Goal: Task Accomplishment & Management: Manage account settings

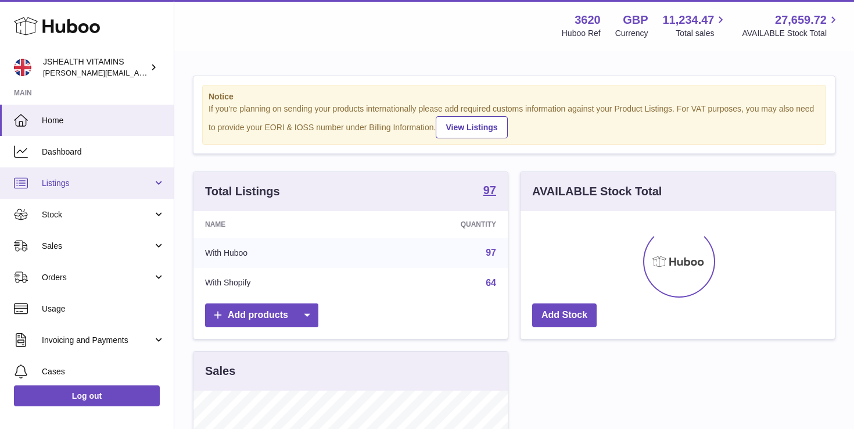
scroll to position [181, 314]
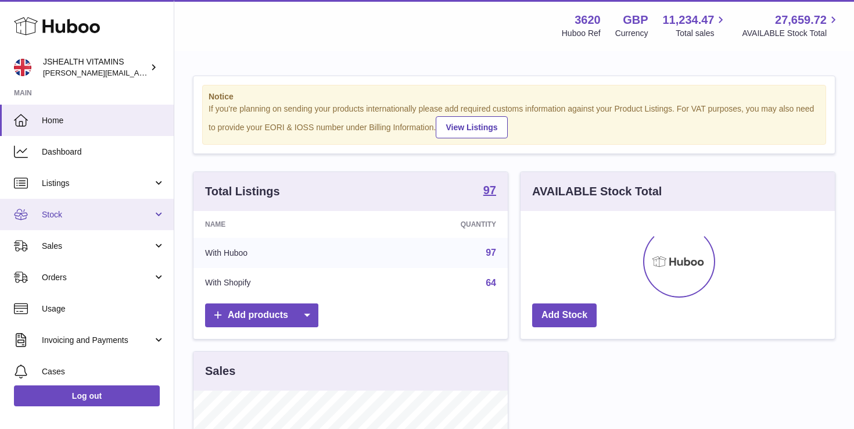
click at [108, 212] on span "Stock" at bounding box center [97, 214] width 111 height 11
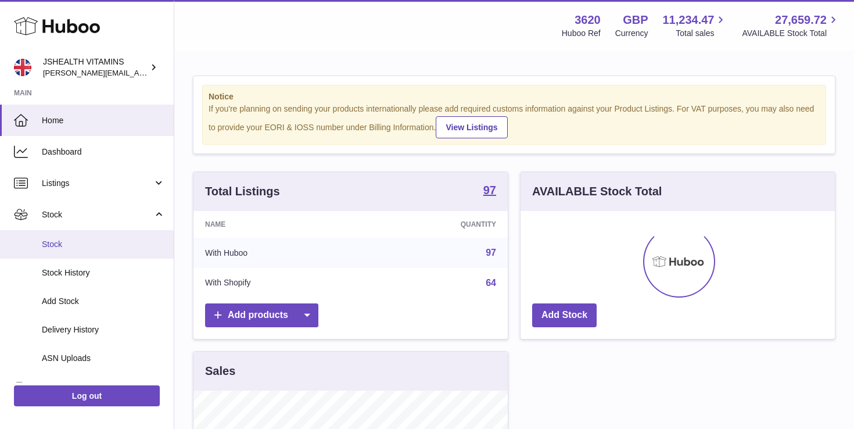
click at [102, 241] on span "Stock" at bounding box center [103, 244] width 123 height 11
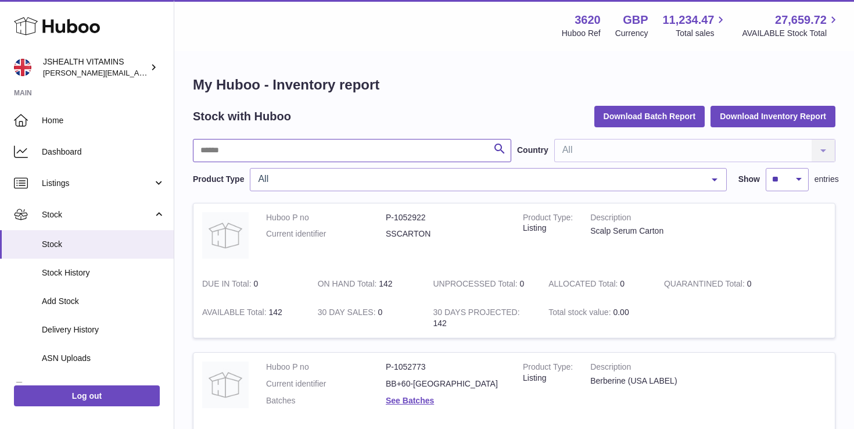
click at [234, 151] on input "text" at bounding box center [352, 150] width 318 height 23
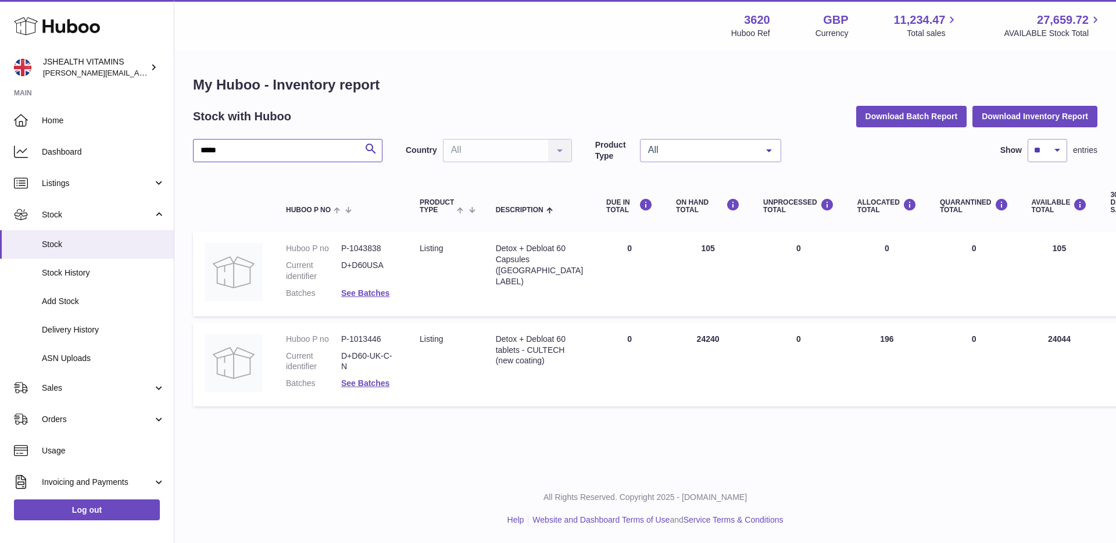
drag, startPoint x: 225, startPoint y: 149, endPoint x: 191, endPoint y: 150, distance: 34.9
click at [191, 150] on div "My Huboo - Inventory report Stock with Huboo Download Batch Report Download Inv…" at bounding box center [644, 243] width 941 height 383
type input "*********"
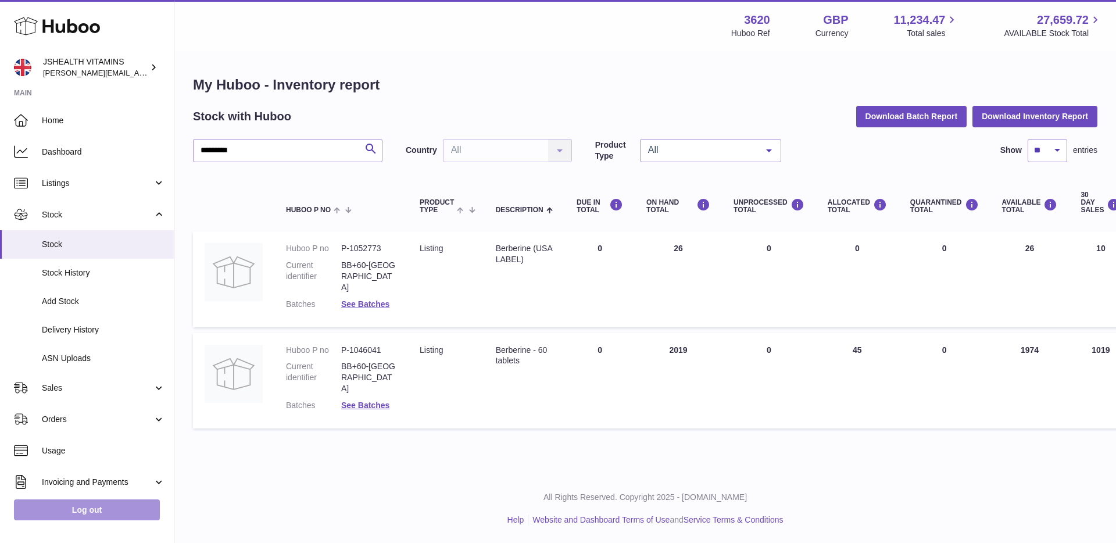
click at [103, 428] on link "Log out" at bounding box center [87, 509] width 146 height 21
